Goal: Navigation & Orientation: Find specific page/section

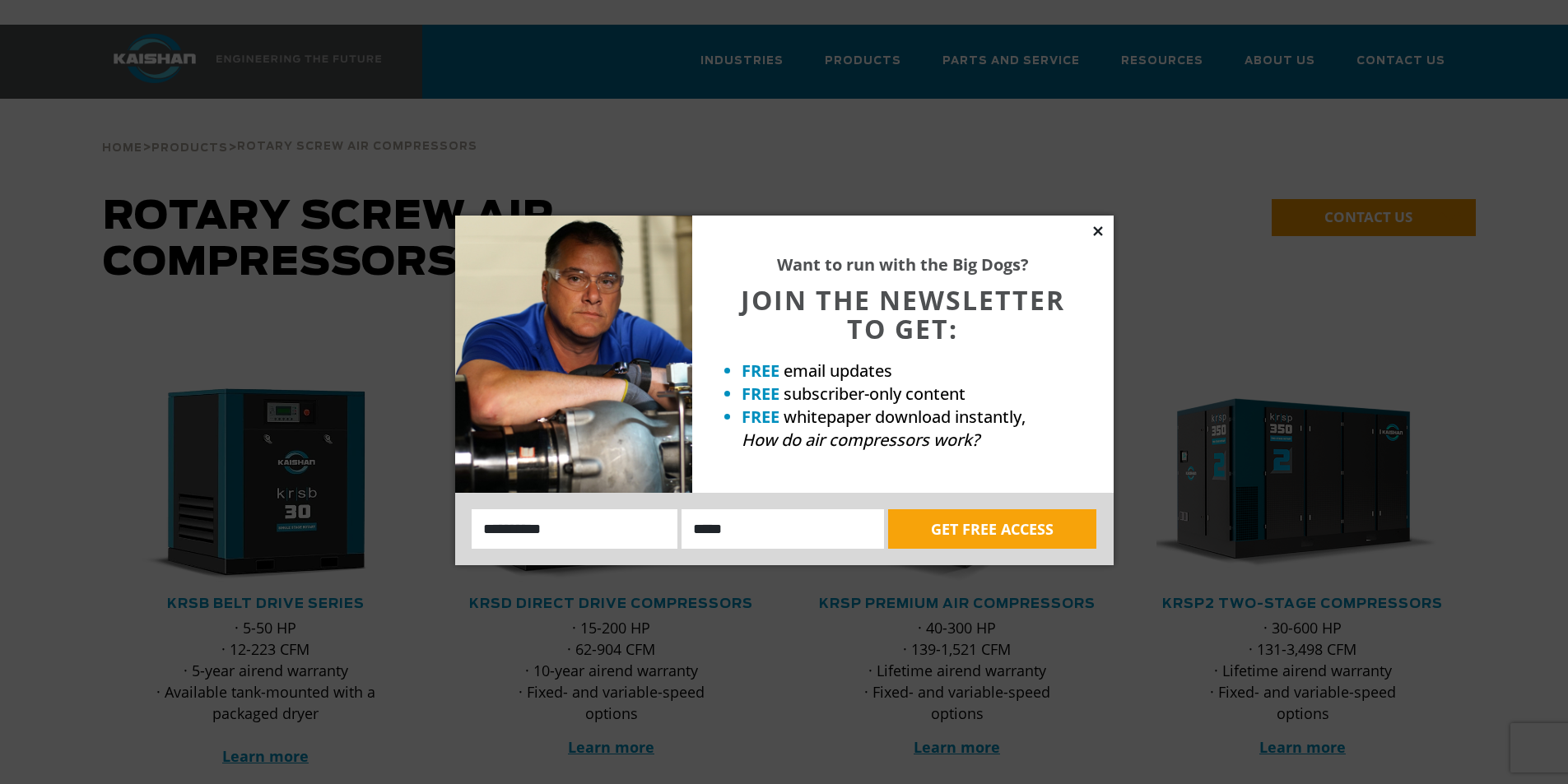
click at [1102, 230] on icon at bounding box center [1098, 231] width 15 height 15
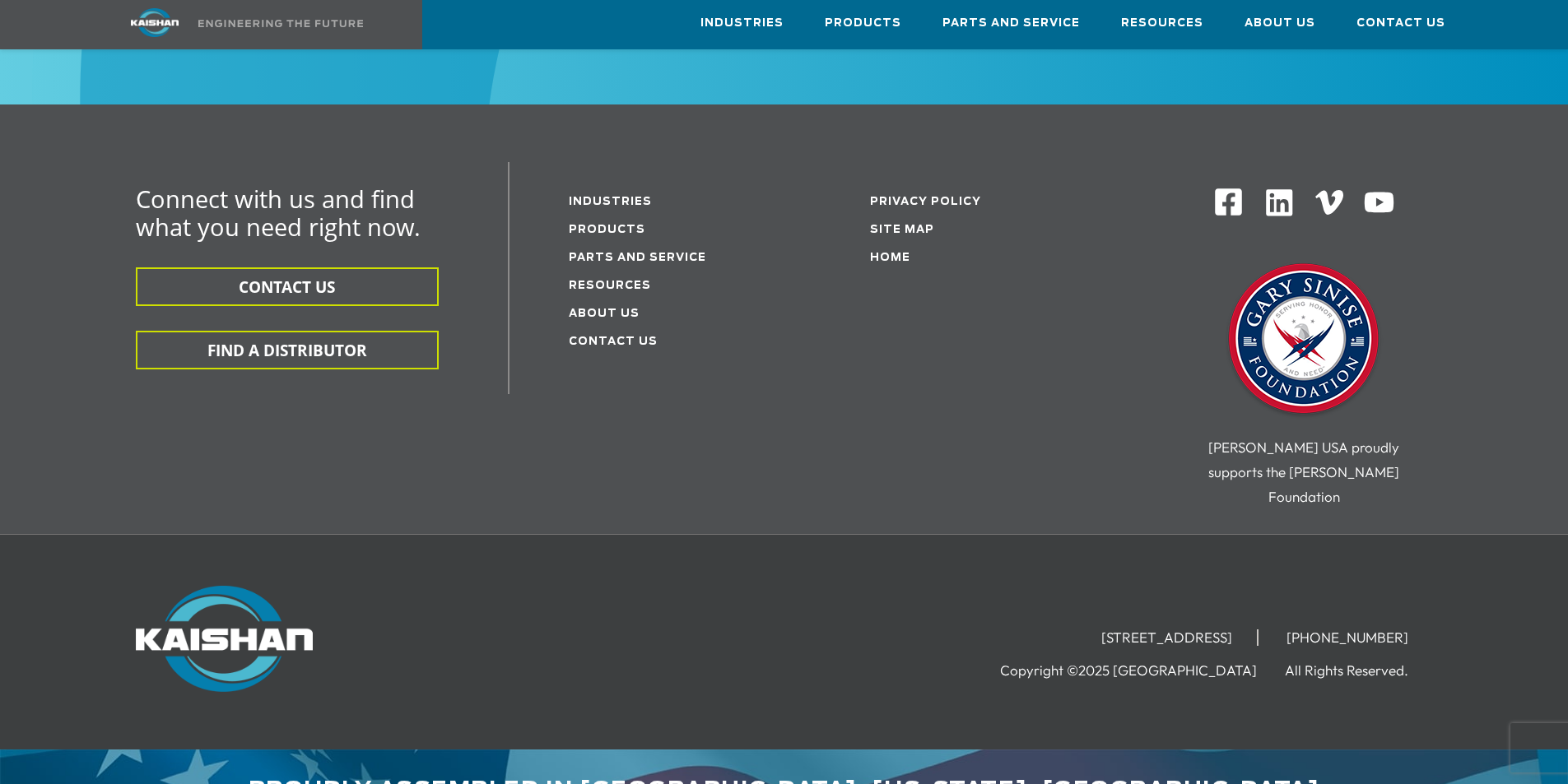
scroll to position [2724, 0]
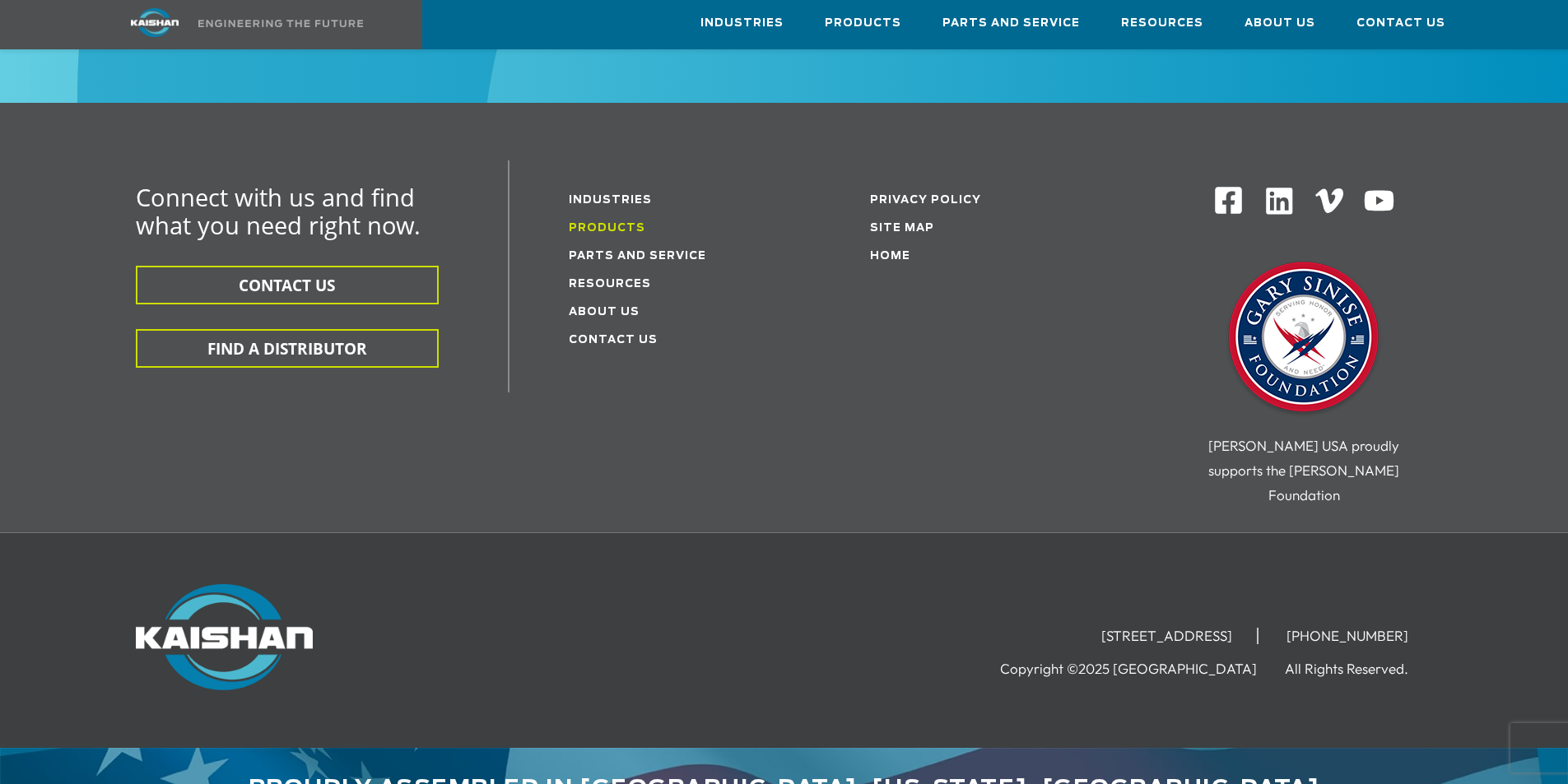
click at [608, 223] on link "Products" at bounding box center [607, 228] width 77 height 11
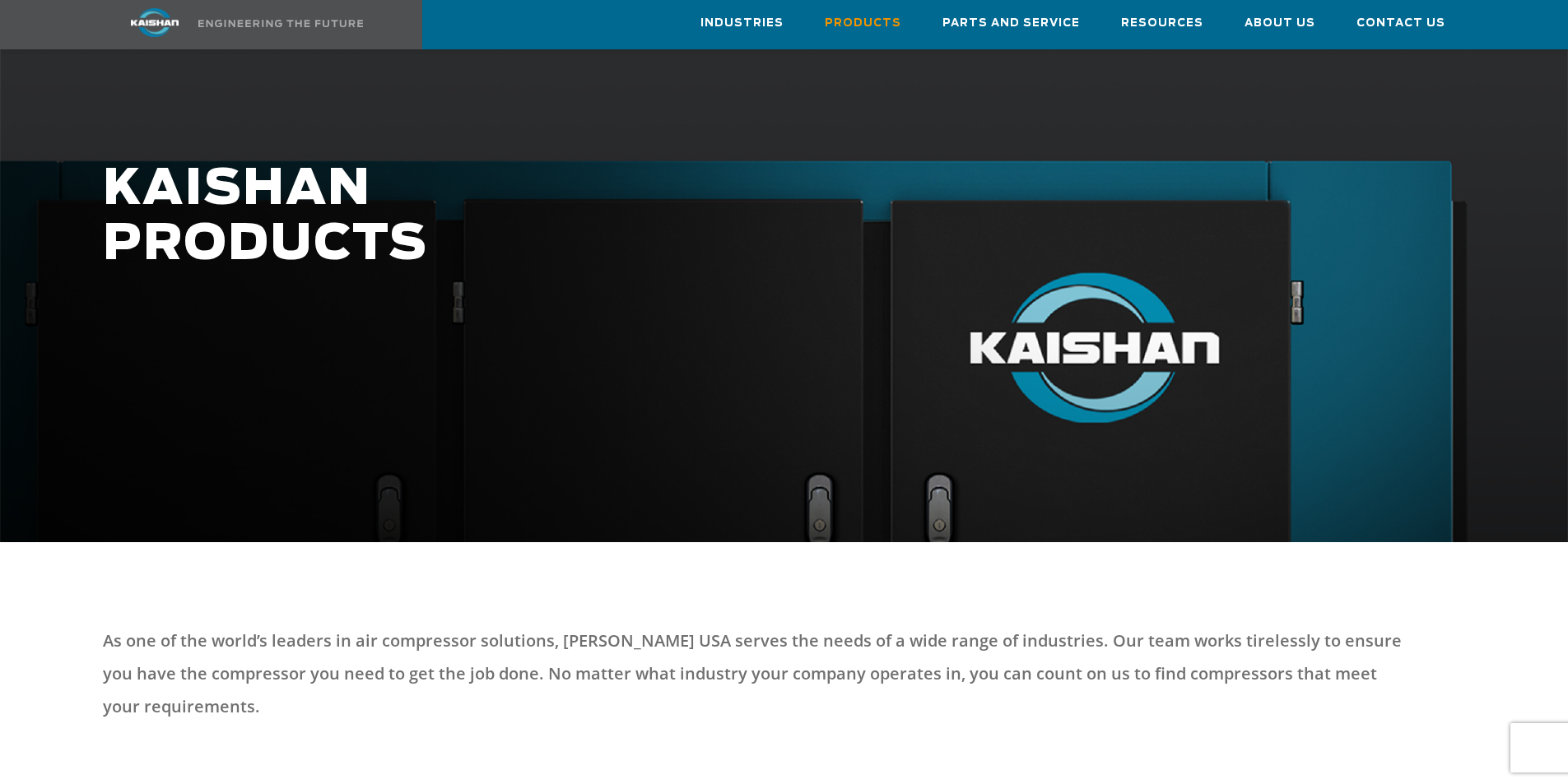
scroll to position [165, 0]
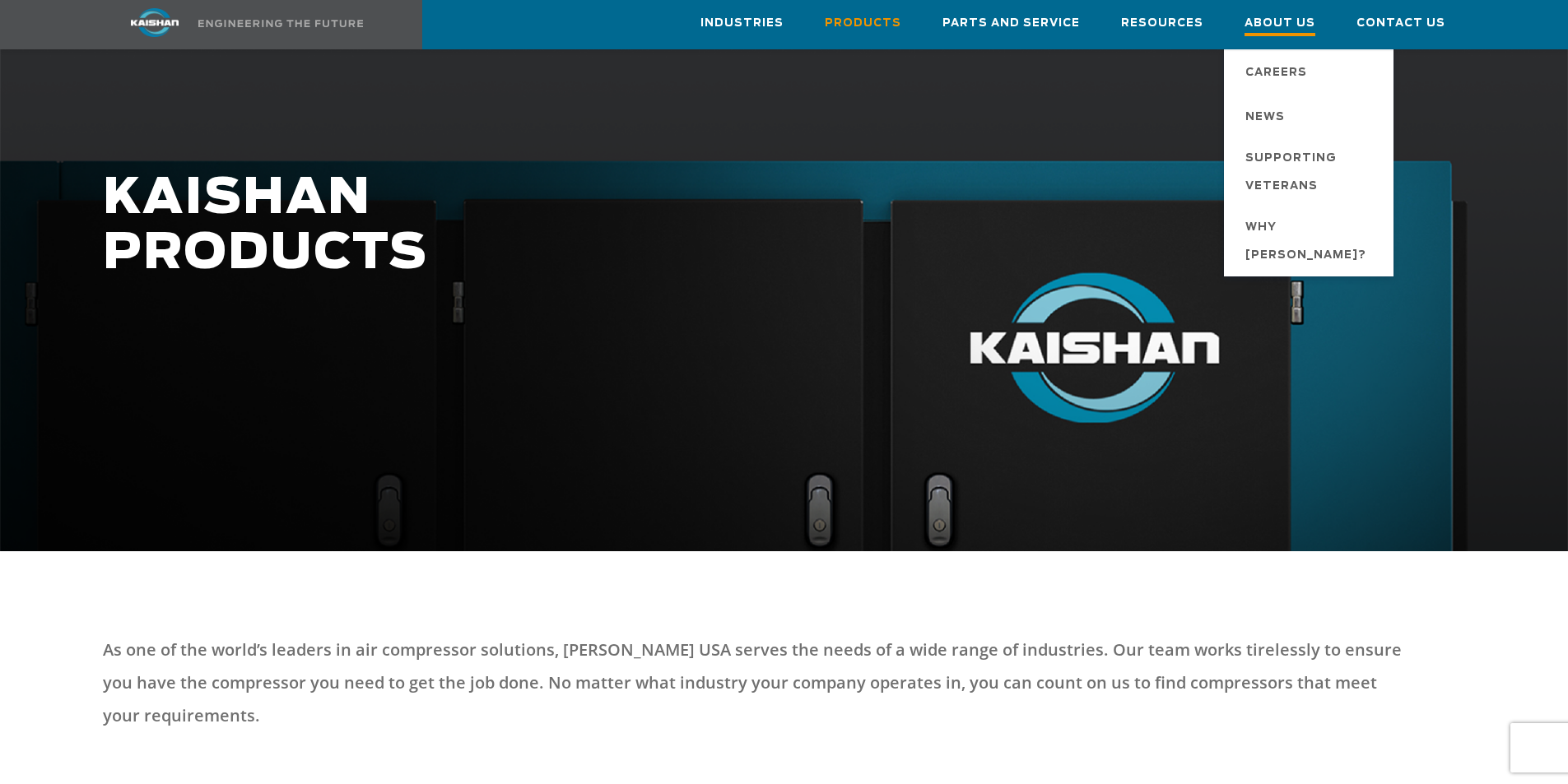
click at [1278, 27] on span "About Us" at bounding box center [1279, 25] width 71 height 22
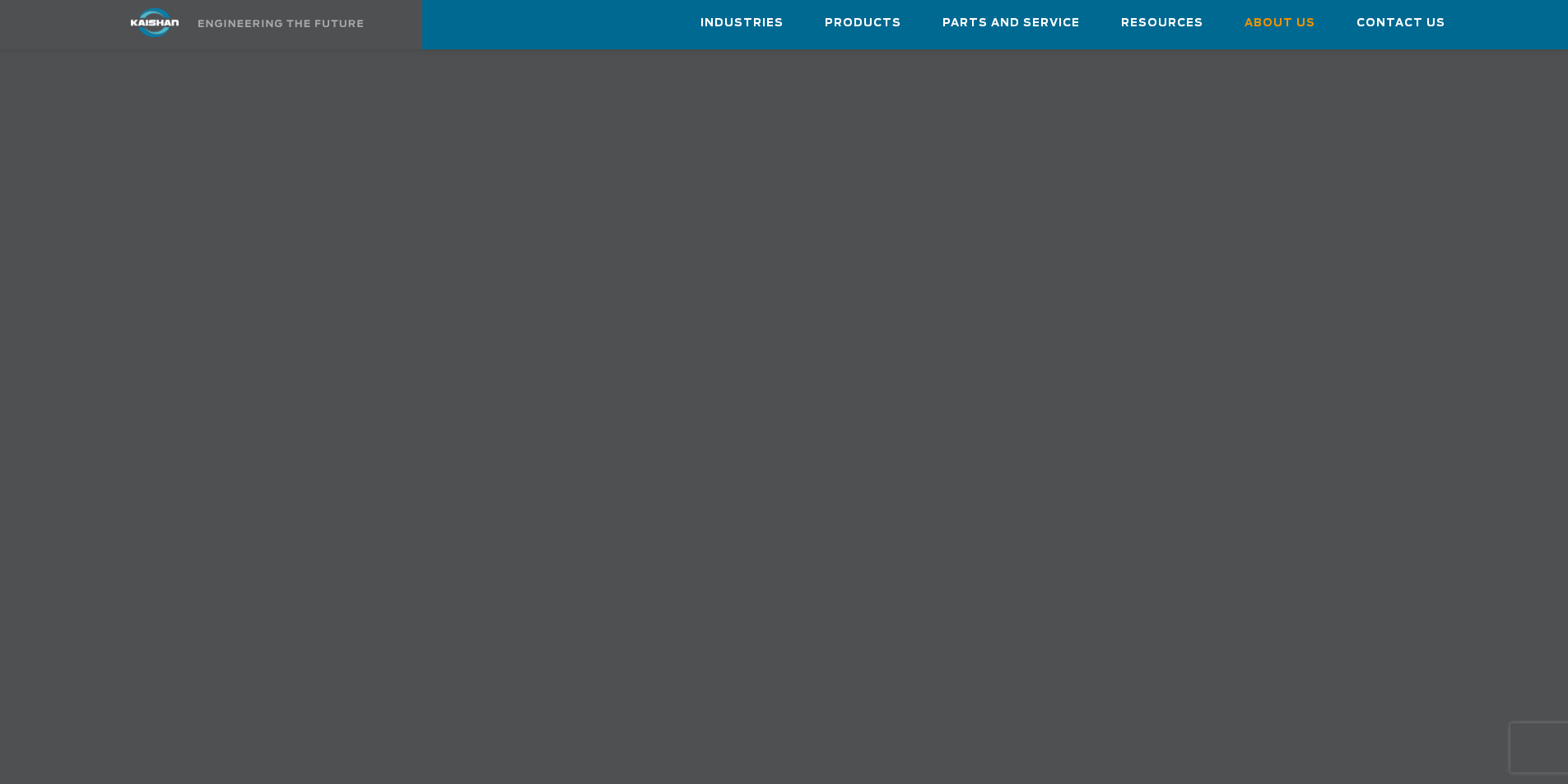
scroll to position [1234, 0]
